Goal: Check status: Check status

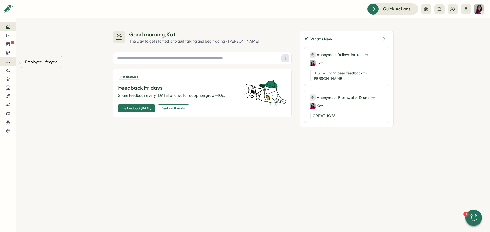
click at [12, 64] on button at bounding box center [8, 61] width 16 height 9
click at [7, 62] on icon at bounding box center [8, 61] width 5 height 5
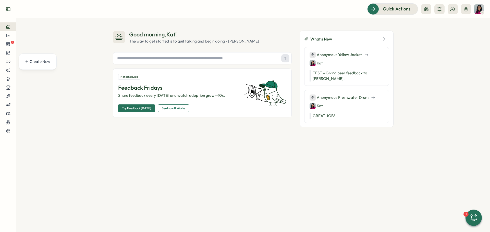
click at [8, 7] on icon "Expand sidebar" at bounding box center [8, 9] width 5 height 5
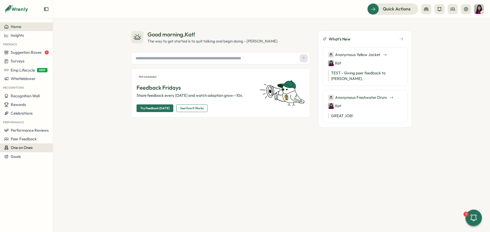
click at [16, 149] on span "One on Ones" at bounding box center [22, 148] width 22 height 5
click at [184, 185] on div "Good morning , [PERSON_NAME] ! The way to get started is to quit talking and be…" at bounding box center [271, 125] width 437 height 214
click at [22, 64] on div "Surveys" at bounding box center [14, 61] width 20 height 5
click at [72, 63] on div "Onboarding Surveys" at bounding box center [73, 62] width 38 height 6
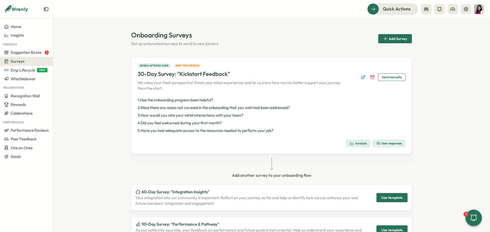
click at [390, 142] on div "User responses" at bounding box center [388, 144] width 25 height 4
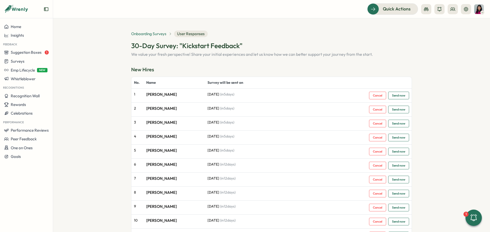
click at [142, 34] on span "Onboarding Surveys" at bounding box center [148, 34] width 35 height 6
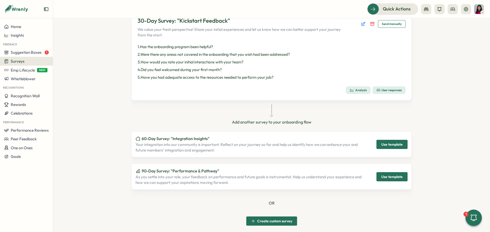
scroll to position [59, 0]
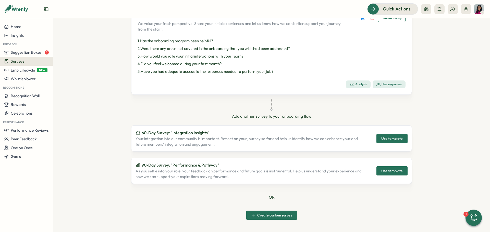
click at [300, 142] on p "Your integration into our community is important. Reflect on your journey so fa…" at bounding box center [249, 141] width 229 height 11
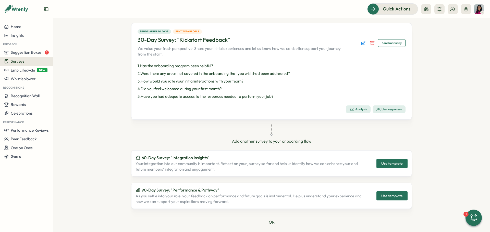
scroll to position [0, 0]
